Goal: Task Accomplishment & Management: Use online tool/utility

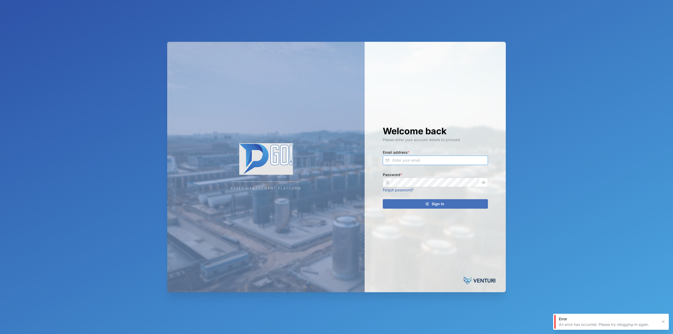
click at [417, 158] on input "Email address *" at bounding box center [435, 160] width 105 height 9
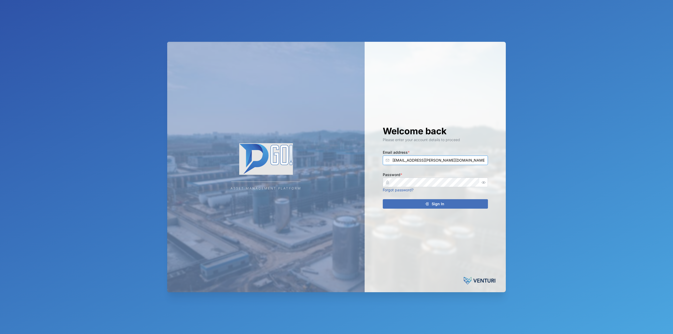
type input "[EMAIL_ADDRESS][PERSON_NAME][DOMAIN_NAME]"
click at [383, 199] on button "Sign In" at bounding box center [435, 203] width 105 height 9
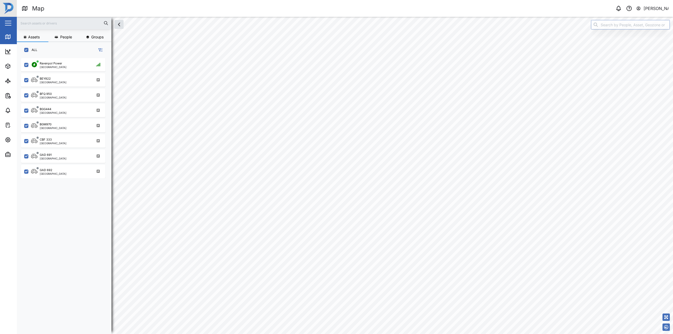
scroll to position [270, 82]
click at [290, 146] on div "8" at bounding box center [293, 138] width 16 height 16
click at [222, 120] on div "7" at bounding box center [222, 120] width 2 height 6
click at [13, 98] on div "Reports" at bounding box center [29, 96] width 48 height 6
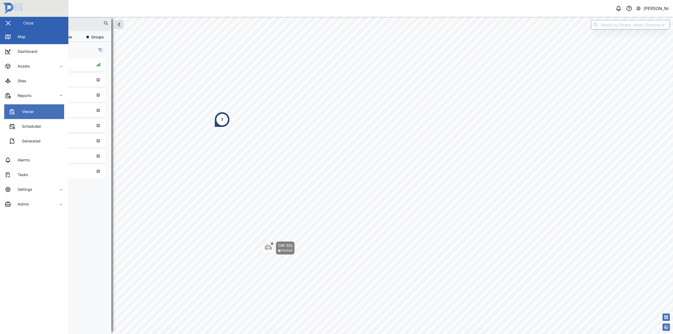
click at [19, 108] on link "Viewer" at bounding box center [34, 111] width 60 height 15
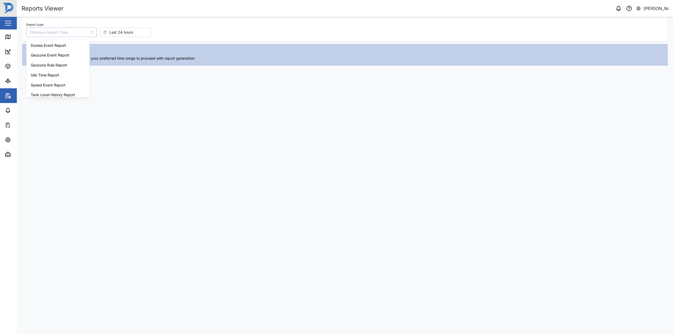
click at [74, 34] on input "Report type" at bounding box center [61, 32] width 71 height 9
type input "Trip History"
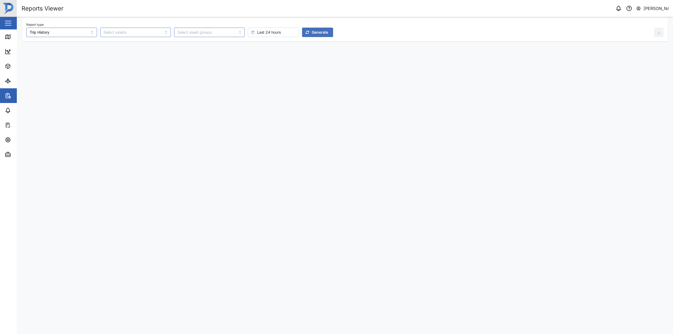
click at [306, 29] on div "Generate" at bounding box center [317, 32] width 23 height 9
click at [257, 32] on span "Last 24 hours" at bounding box center [269, 32] width 24 height 9
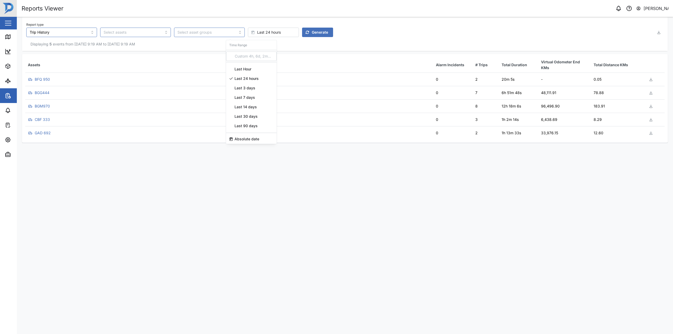
click at [241, 135] on span "Absolute date" at bounding box center [247, 138] width 25 height 9
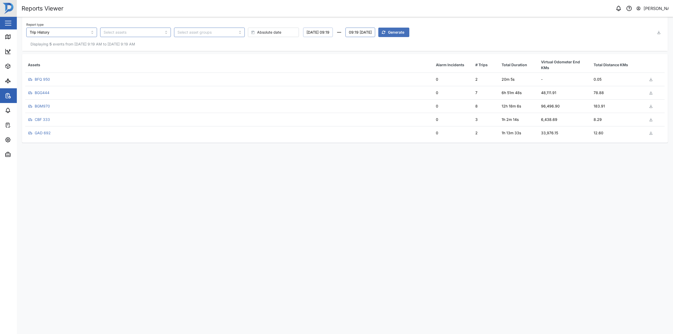
click at [303, 34] on button "[DATE] 09:19" at bounding box center [318, 32] width 30 height 9
click at [348, 97] on button "24" at bounding box center [348, 96] width 9 height 9
click at [368, 34] on button "09:19 [DATE]" at bounding box center [361, 32] width 30 height 9
click at [350, 110] on button "25" at bounding box center [353, 105] width 9 height 9
click at [409, 121] on button "button" at bounding box center [411, 119] width 9 height 9
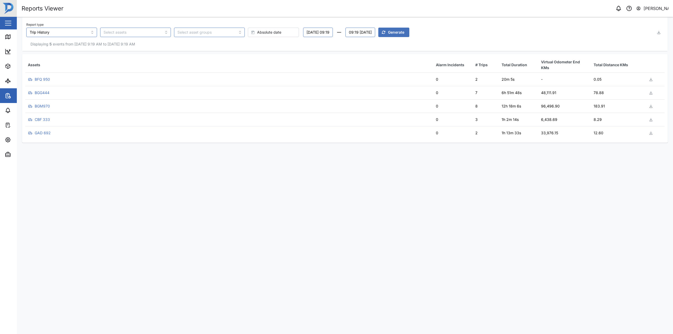
click at [405, 36] on span "Generate" at bounding box center [396, 32] width 16 height 9
click at [306, 37] on div "Displaying 4 events from [DATE] 9:19 AM to [DATE] 9:19 AM" at bounding box center [345, 44] width 646 height 14
click at [308, 33] on button "[DATE] 09:19" at bounding box center [318, 32] width 30 height 9
click at [340, 96] on button "23" at bounding box center [339, 96] width 9 height 9
click at [369, 34] on button "09:19 [DATE]" at bounding box center [361, 32] width 30 height 9
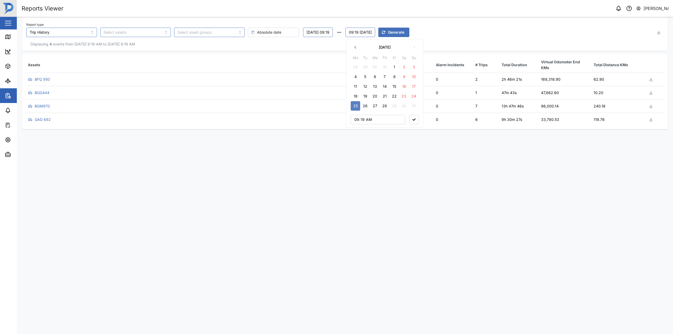
click at [417, 95] on button "24" at bounding box center [413, 96] width 9 height 9
click at [448, 37] on div "Report type Trip History Absolute date [DATE] 09:19 09:19 [DATE] [DATE] Mo Tu W…" at bounding box center [340, 29] width 628 height 16
click at [405, 32] on span "Generate" at bounding box center [396, 32] width 16 height 9
click at [14, 37] on div "Map" at bounding box center [20, 37] width 12 height 6
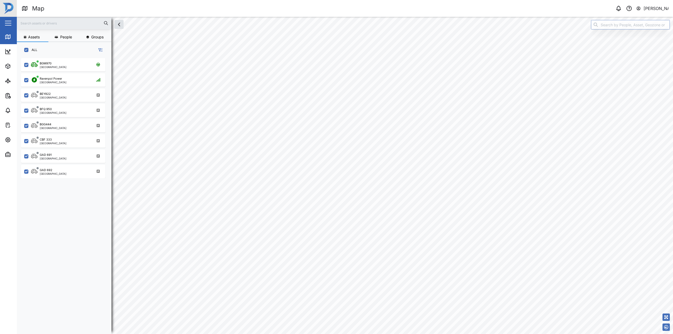
scroll to position [270, 82]
click at [76, 78] on div "Ravenpol Power [GEOGRAPHIC_DATA]" at bounding box center [66, 80] width 71 height 7
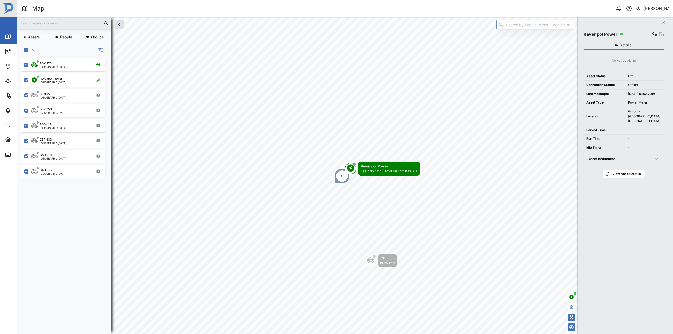
click at [664, 35] on div "Close Ravenpol Power View Asset Details No Active Alarm Asset Status: Off Conne…" at bounding box center [626, 175] width 95 height 317
click at [661, 33] on icon "button" at bounding box center [661, 34] width 5 height 4
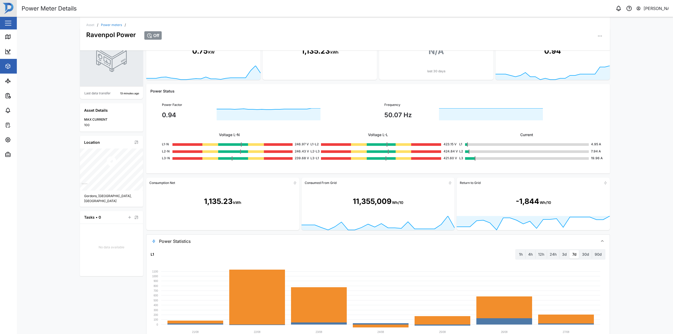
scroll to position [26, 0]
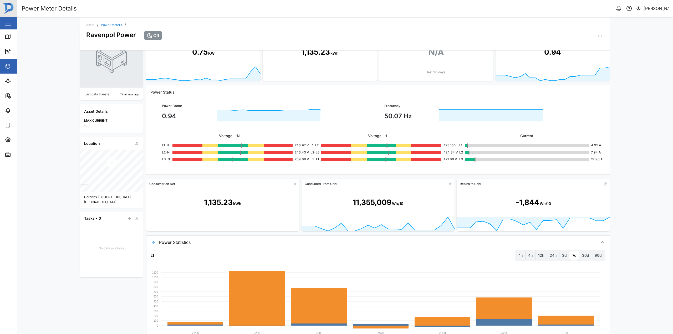
click at [380, 240] on span "Power Statistics" at bounding box center [376, 242] width 435 height 13
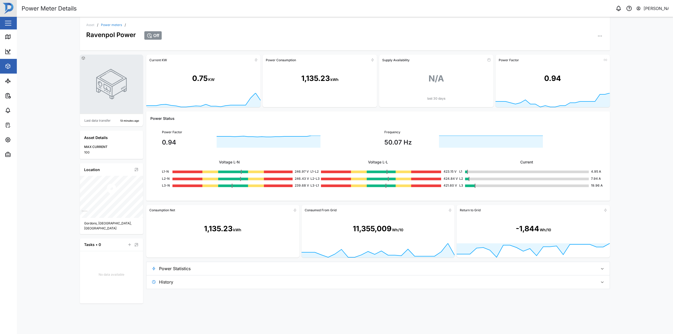
scroll to position [0, 0]
click at [598, 35] on icon "button" at bounding box center [600, 35] width 5 height 5
click at [579, 55] on div "Configuration" at bounding box center [577, 55] width 33 height 5
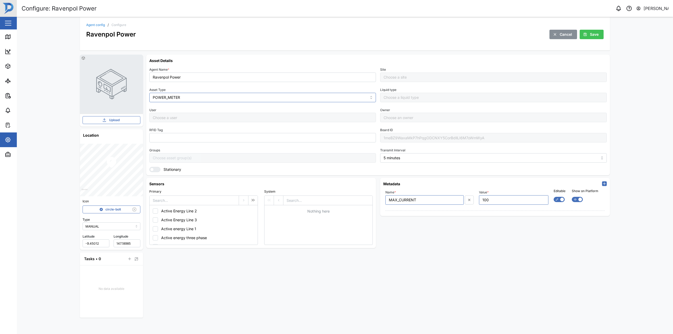
type input "Default Site"
click at [1, 39] on link "Map" at bounding box center [34, 36] width 68 height 15
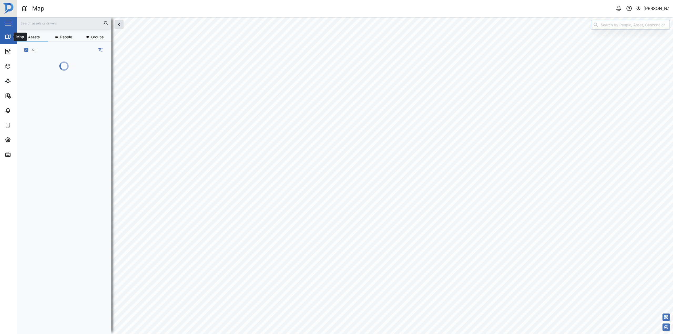
scroll to position [270, 82]
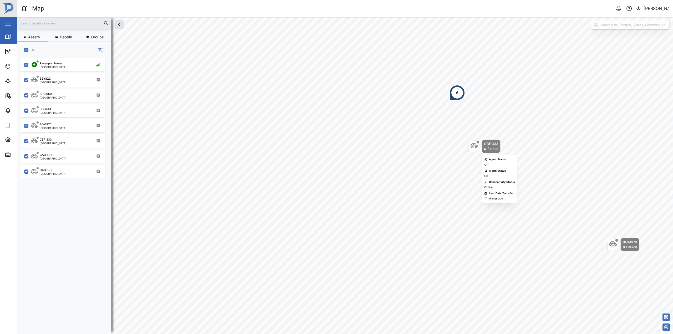
click at [471, 149] on icon "Map marker" at bounding box center [474, 145] width 7 height 5
